Goal: Obtain resource: Obtain resource

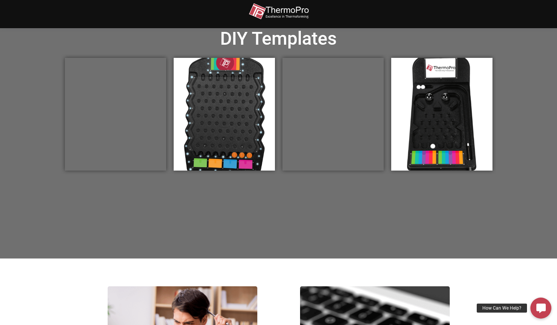
scroll to position [256, 0]
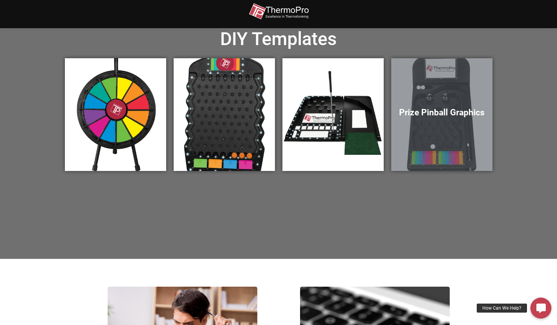
click at [414, 72] on div "Prize Pinball Graphics" at bounding box center [441, 114] width 101 height 113
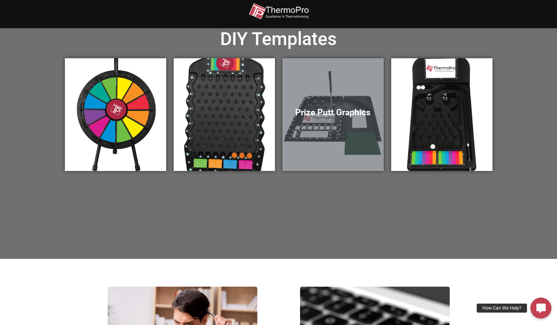
click at [331, 125] on div "Prize Putt Graphics" at bounding box center [333, 114] width 101 height 113
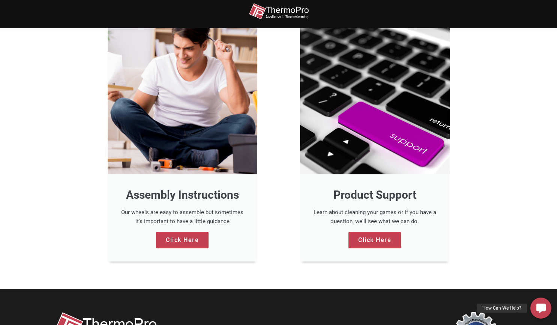
scroll to position [531, 0]
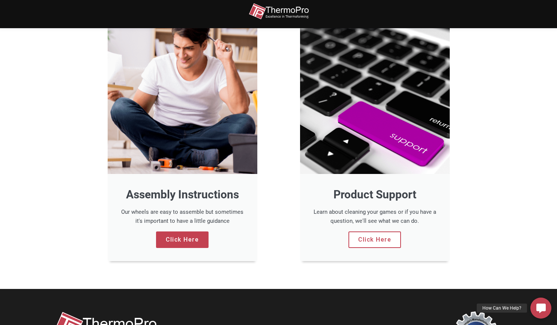
click at [382, 240] on link "Click Here" at bounding box center [375, 239] width 53 height 17
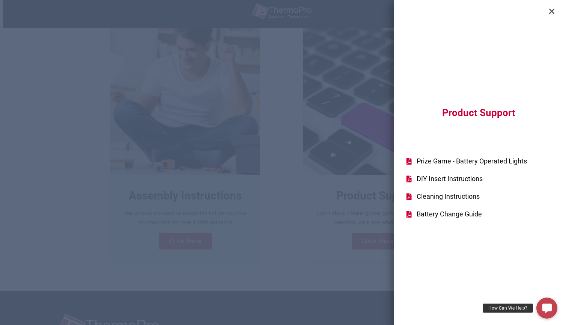
click at [300, 188] on div "Product Support Prize Game - Battery Operated Lights DIY Insert Instructions Cl…" at bounding box center [281, 162] width 563 height 325
click at [550, 11] on icon "Close" at bounding box center [552, 12] width 8 height 8
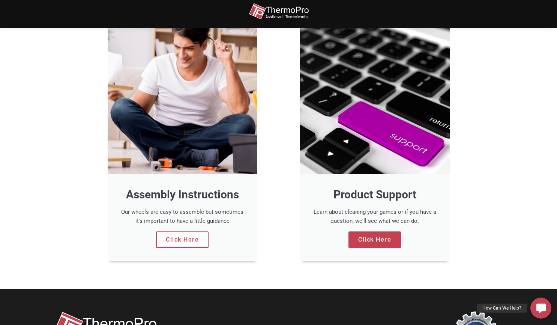
click at [197, 239] on link "Click Here" at bounding box center [182, 239] width 53 height 17
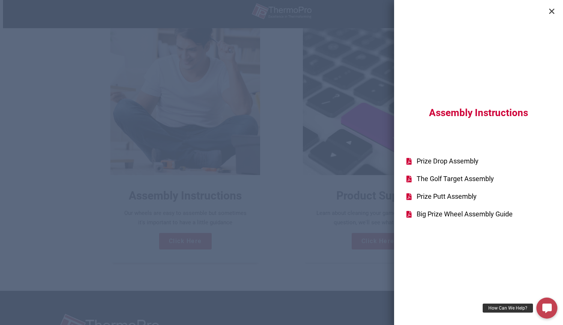
click at [551, 12] on icon "Close" at bounding box center [552, 12] width 8 height 8
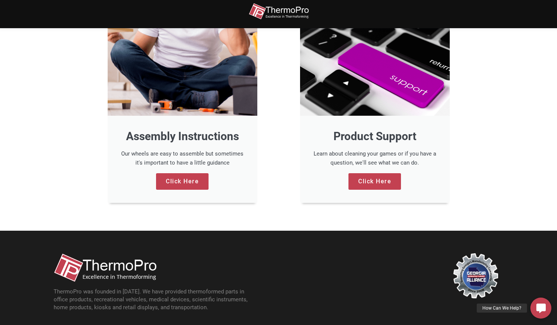
scroll to position [616, 0]
